Goal: Find specific page/section: Find specific page/section

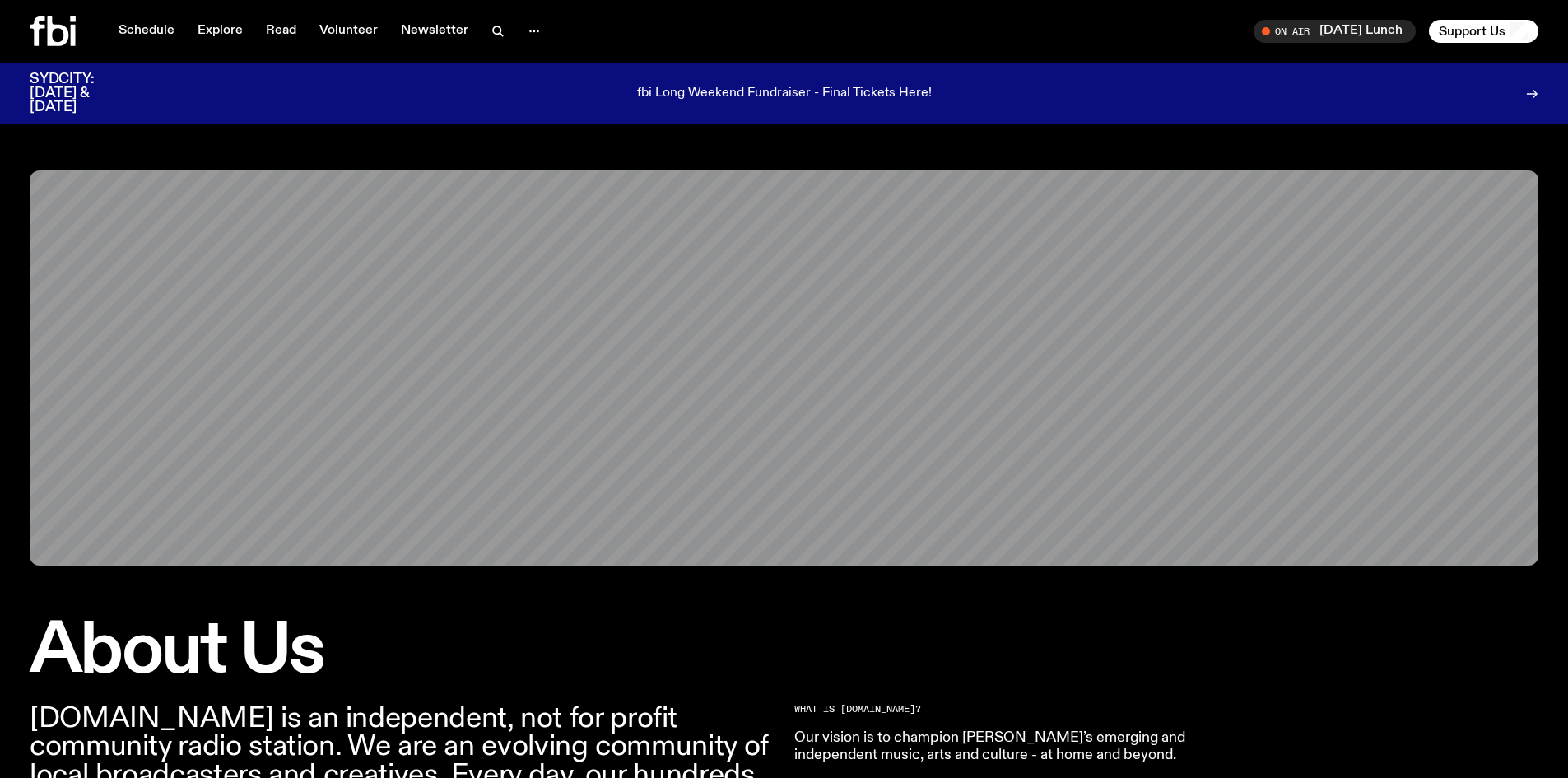
click at [275, 25] on link "Read" at bounding box center [281, 32] width 51 height 23
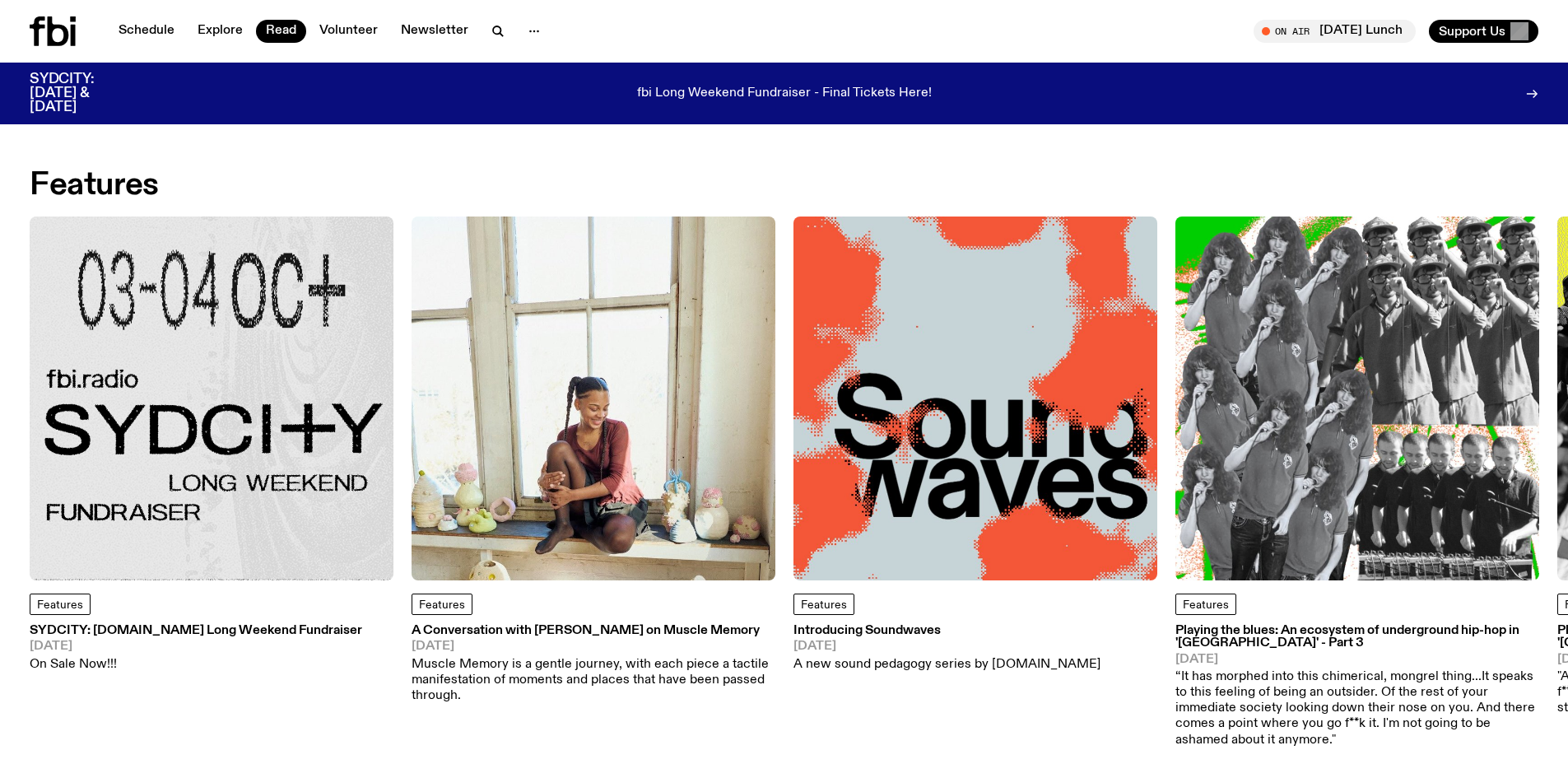
click at [530, 28] on icon "button" at bounding box center [534, 31] width 20 height 20
click at [540, 68] on link "About Us" at bounding box center [534, 66] width 82 height 23
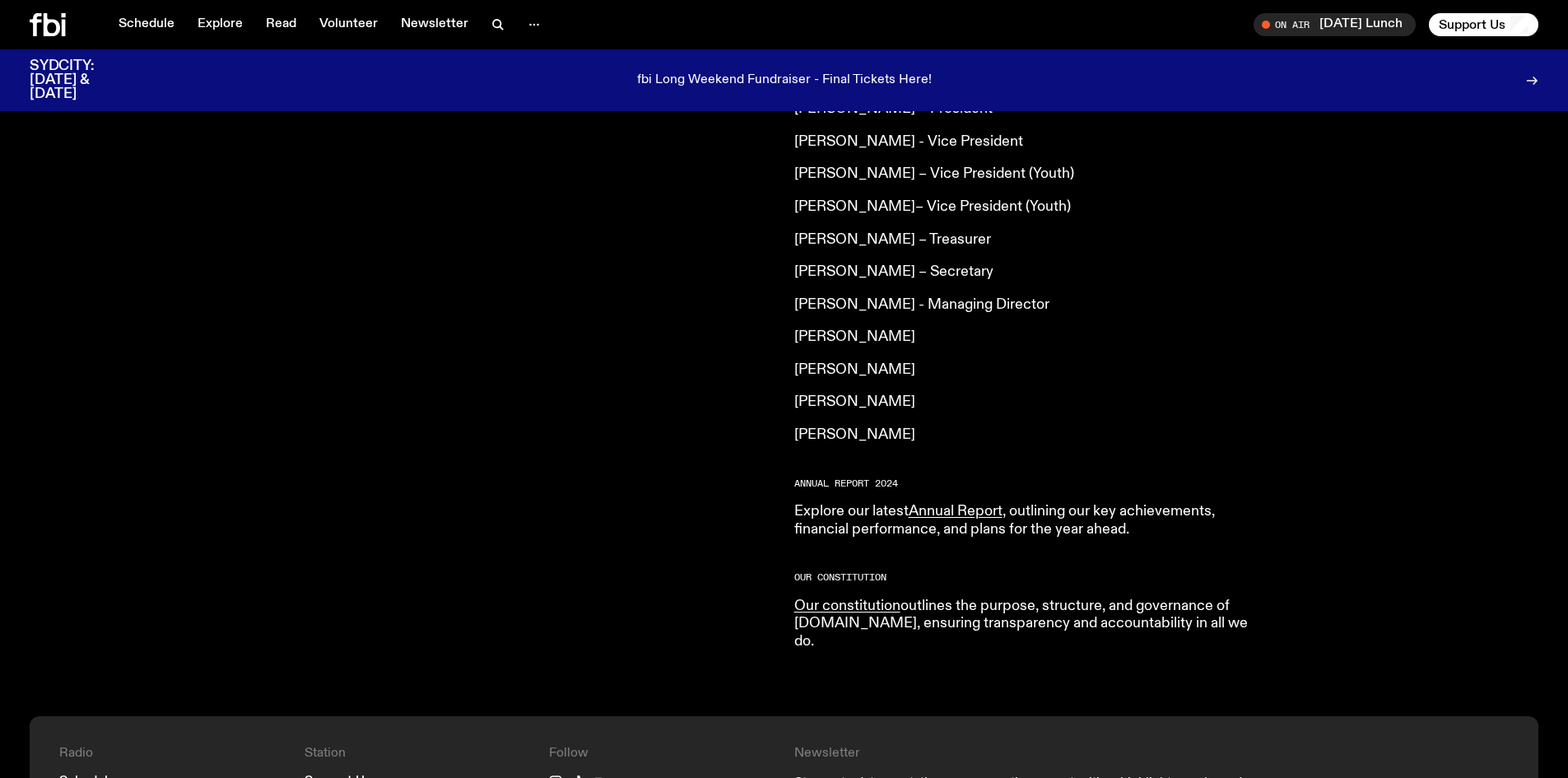
scroll to position [1311, 0]
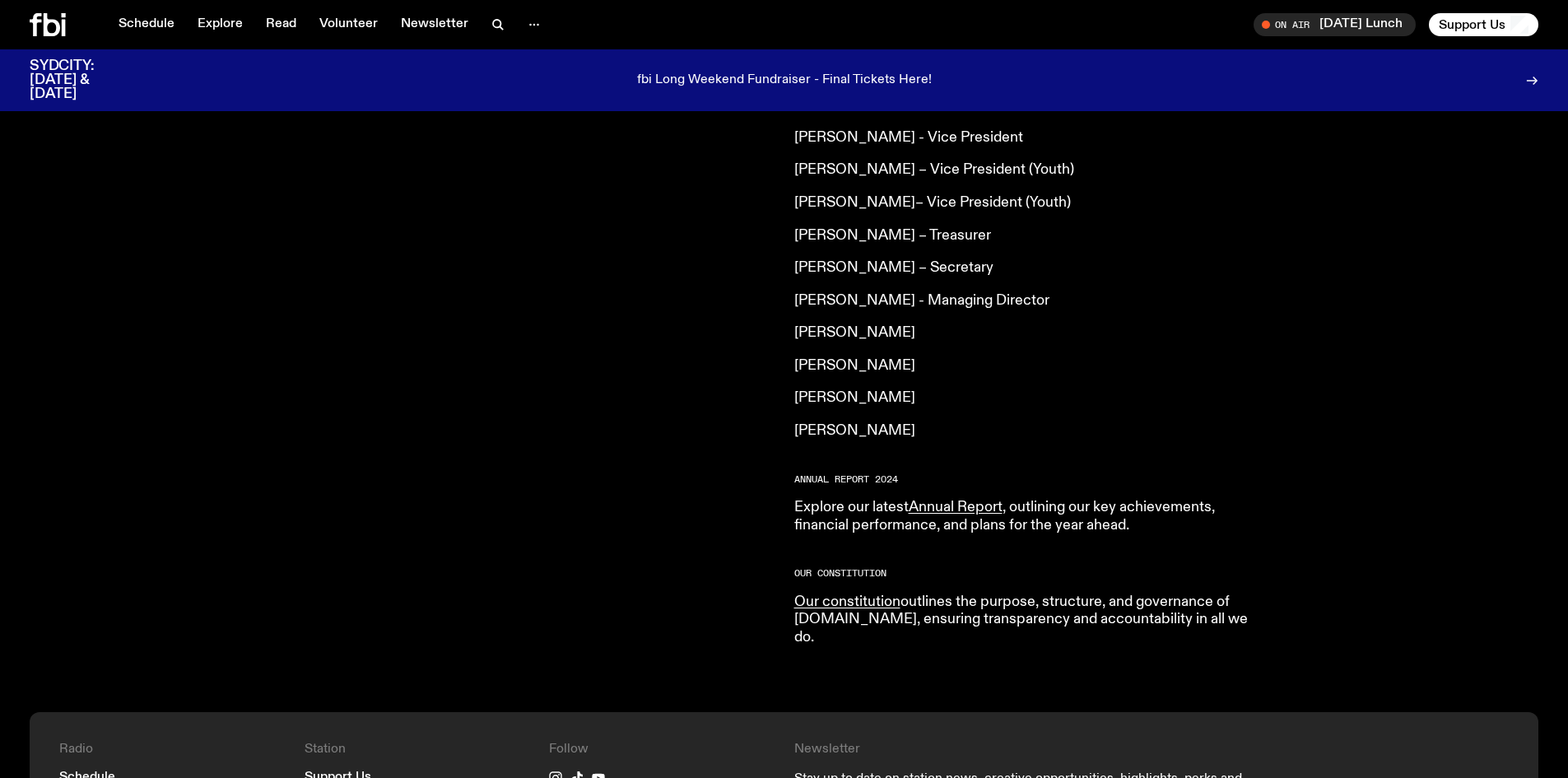
click at [958, 500] on link "Annual Report" at bounding box center [956, 508] width 94 height 15
